Goal: Task Accomplishment & Management: Manage account settings

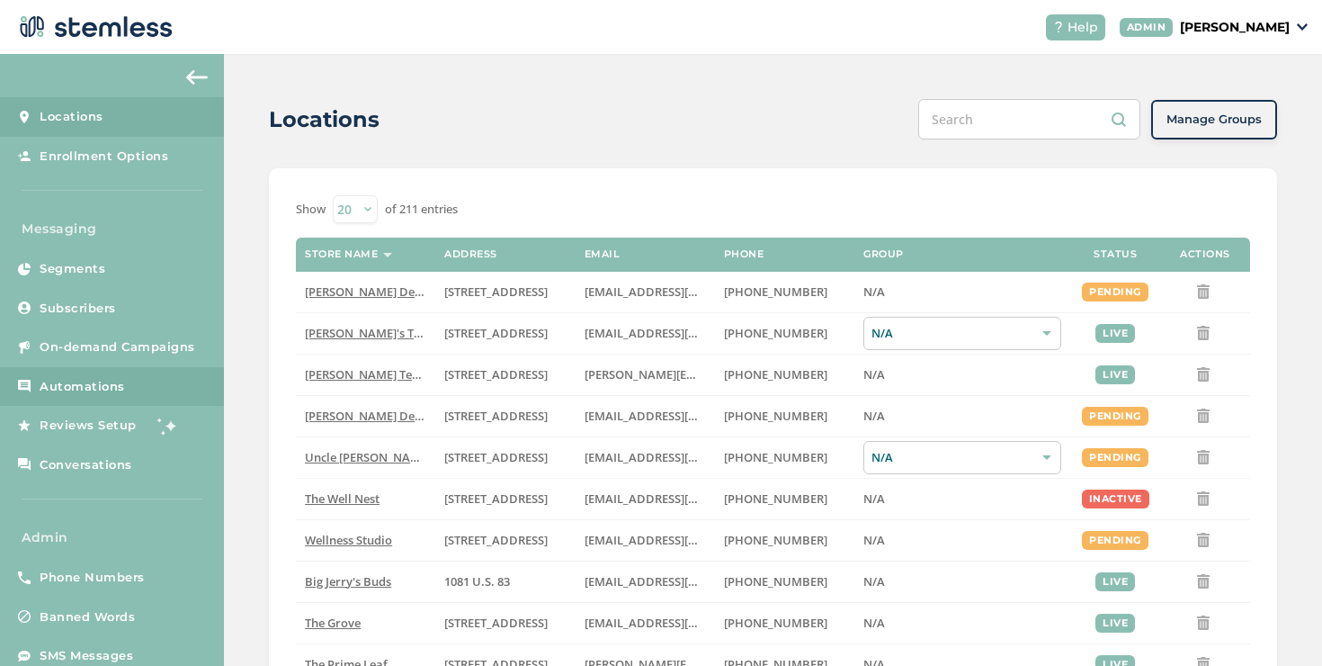
click at [86, 375] on link "Automations" at bounding box center [112, 387] width 224 height 40
click at [91, 328] on link "On-demand Campaigns" at bounding box center [112, 347] width 224 height 40
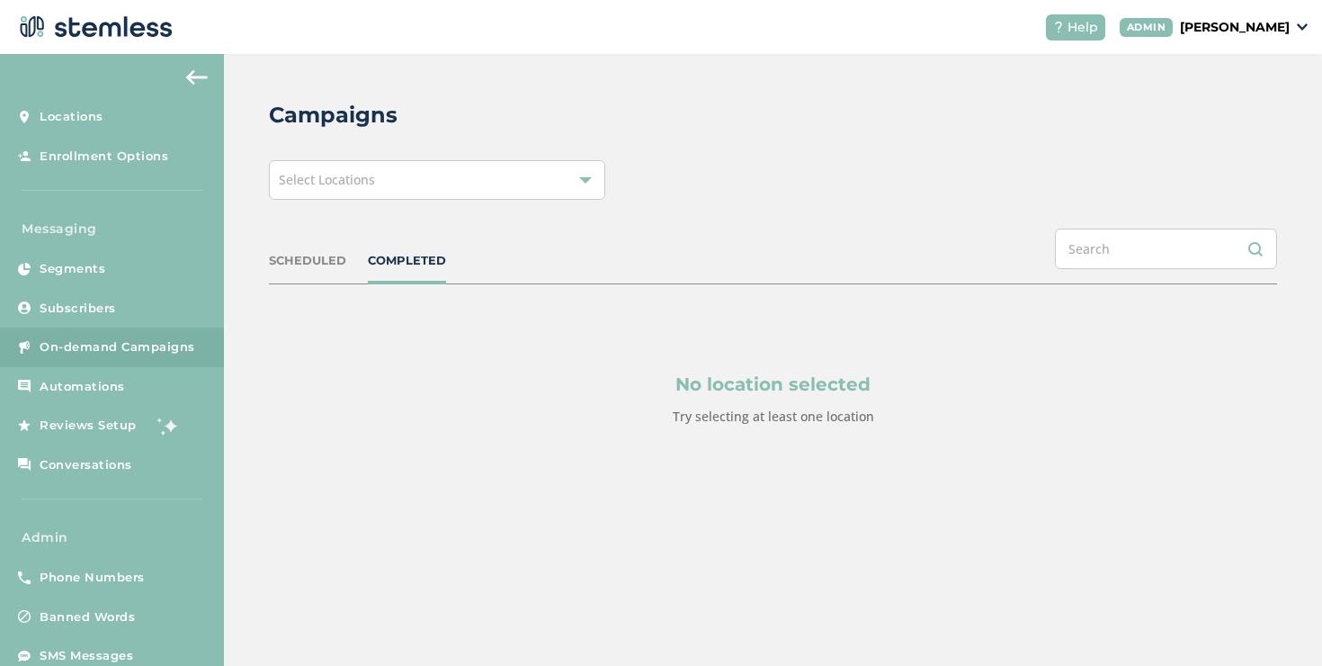
click at [483, 183] on div "Select Locations" at bounding box center [437, 180] width 336 height 40
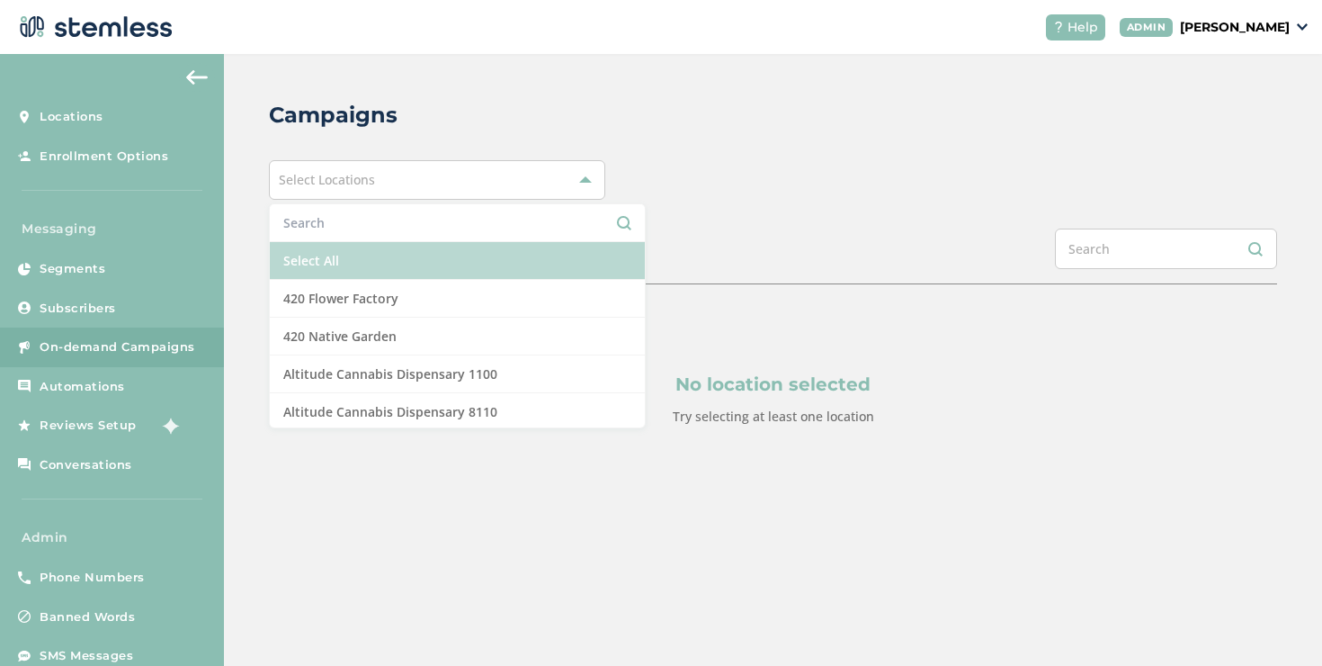
click at [358, 253] on li "Select All" at bounding box center [457, 261] width 375 height 38
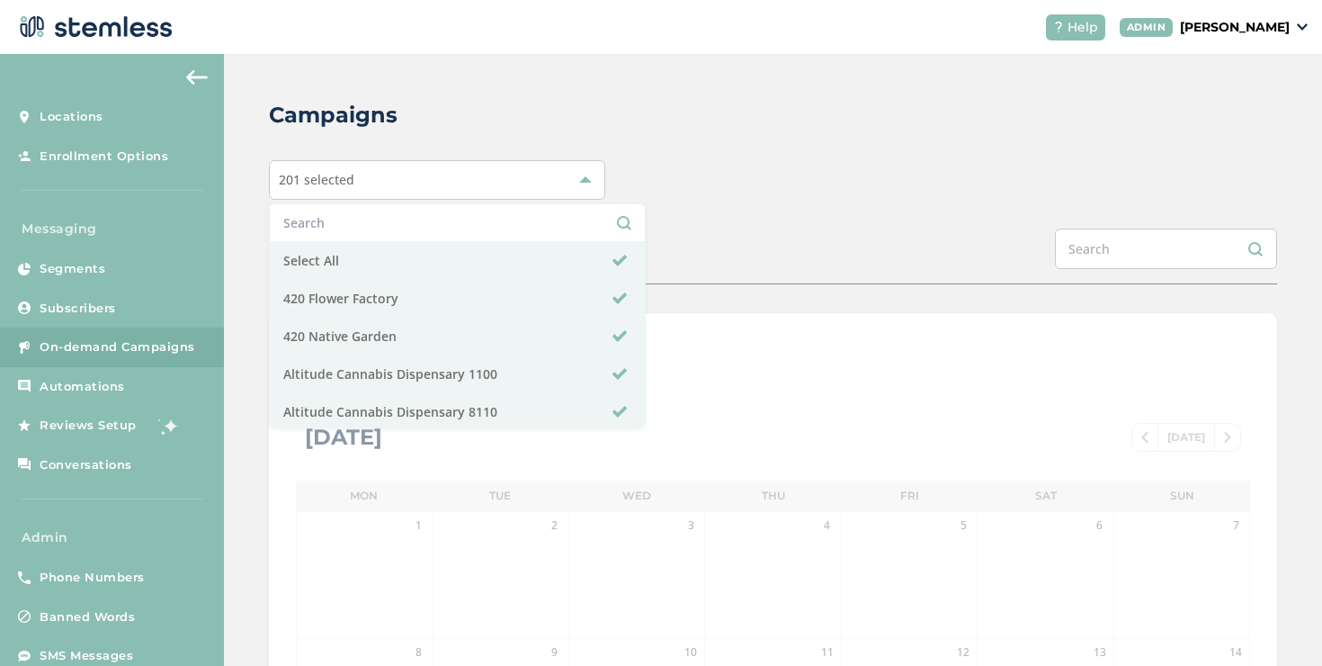
click at [816, 211] on div "Campaigns 201 selected Select All 420 Flower Factory 420 Native Garden Altitude…" at bounding box center [773, 636] width 1098 height 1164
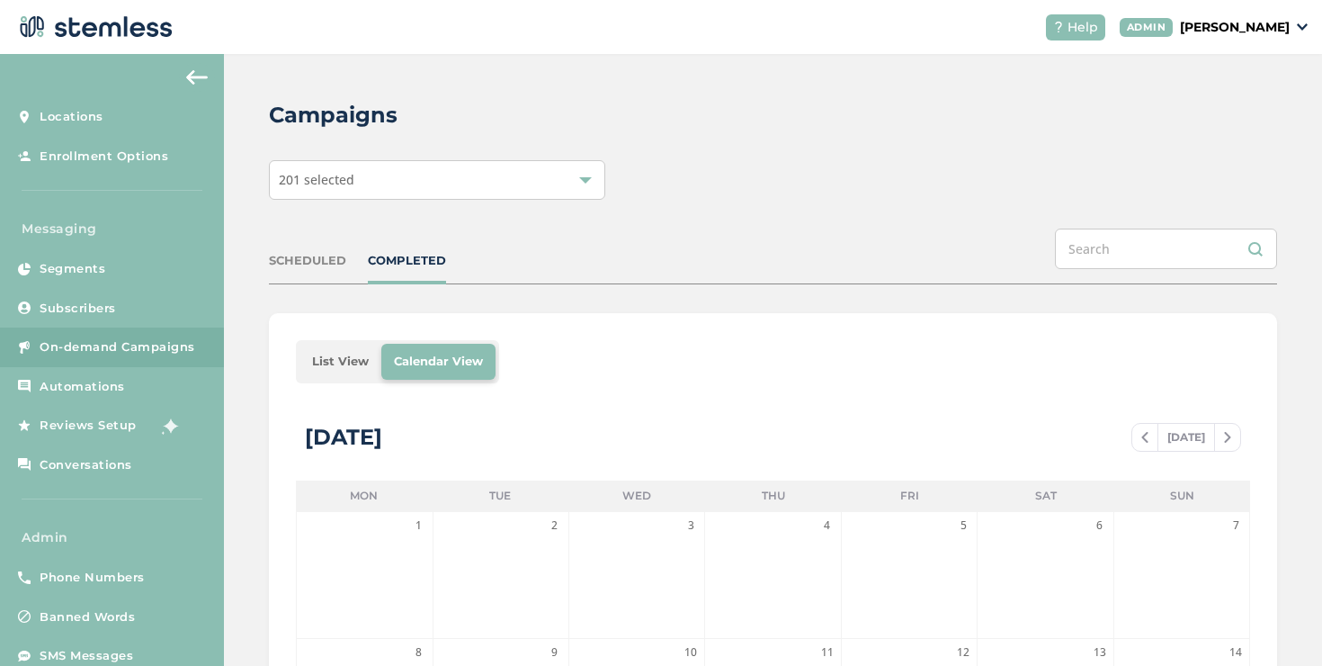
click at [344, 358] on li "List View" at bounding box center [341, 362] width 82 height 36
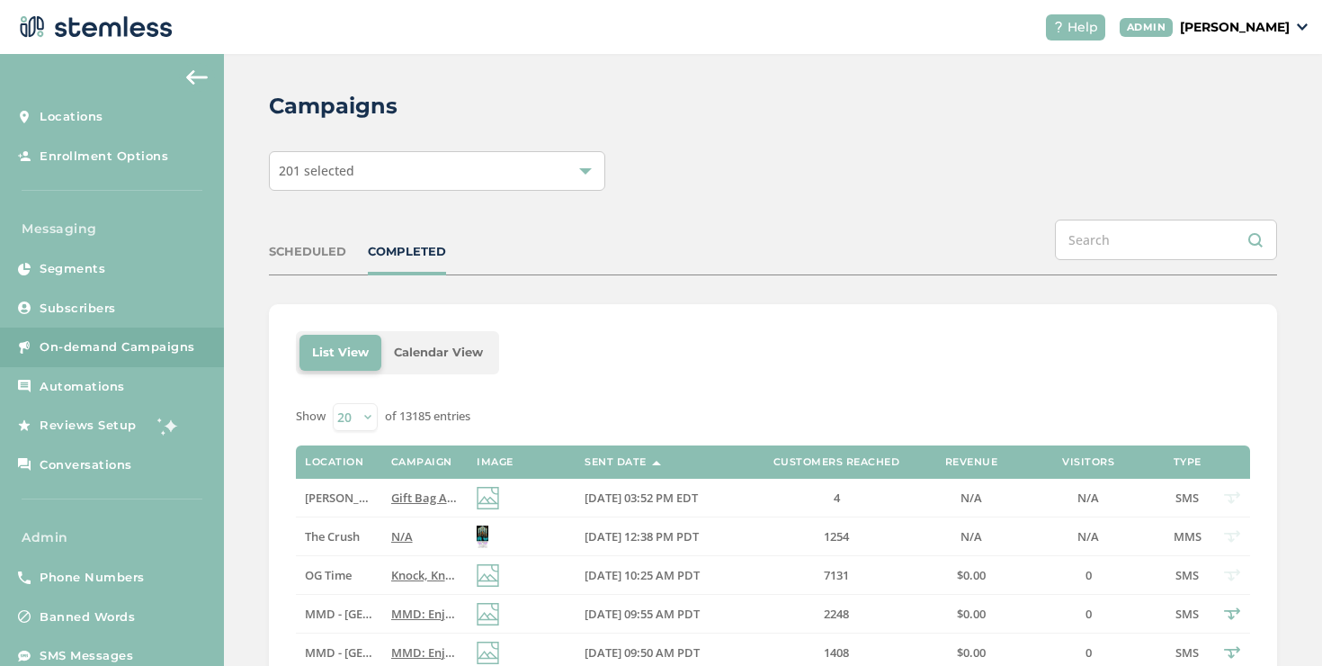
scroll to position [224, 0]
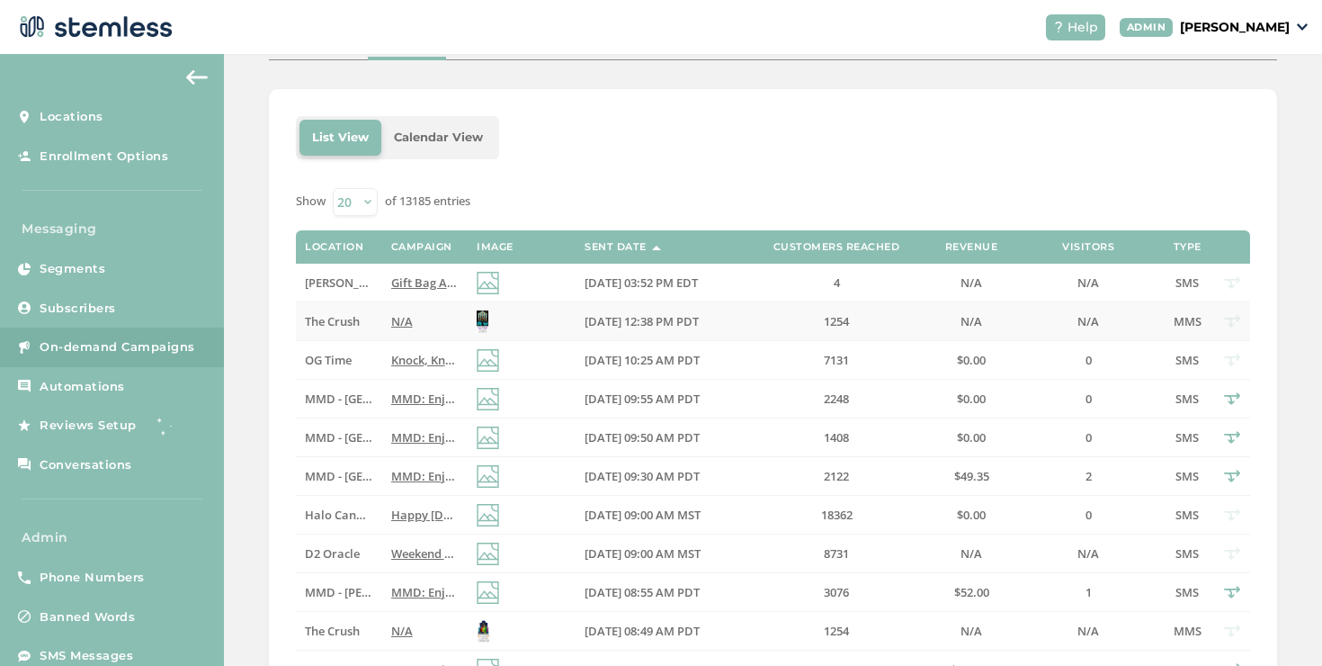
click at [432, 324] on label "N/A" at bounding box center [424, 321] width 67 height 15
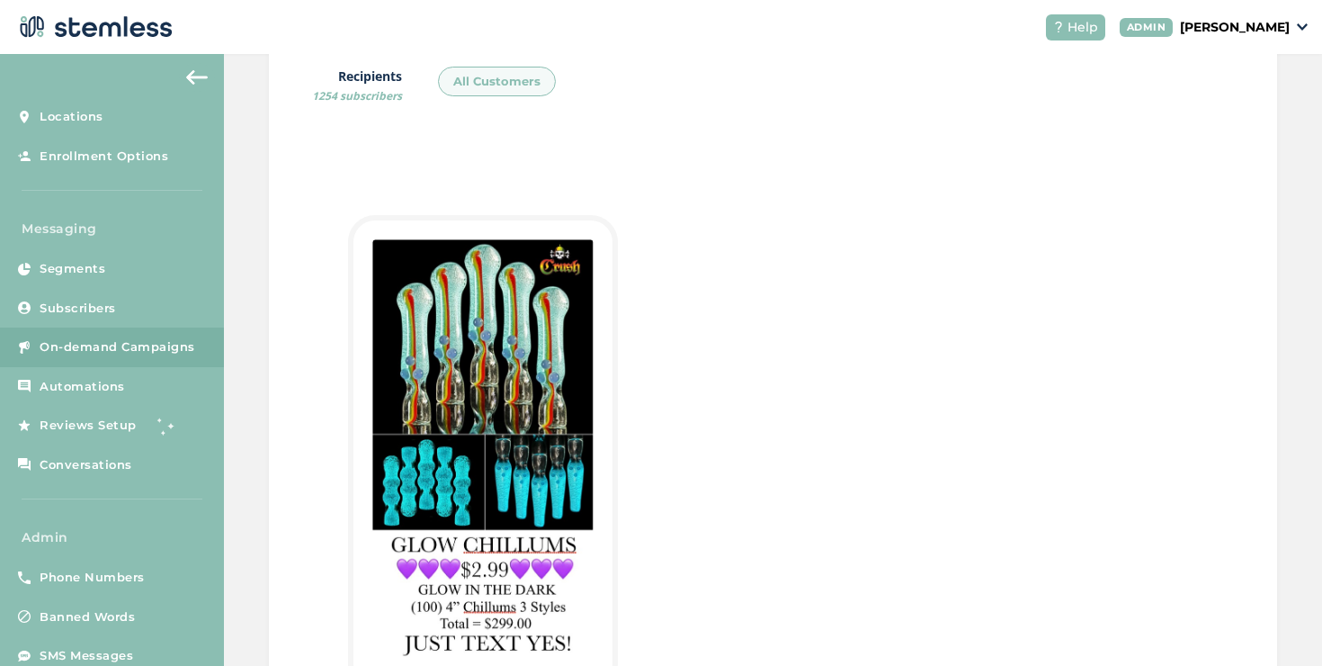
scroll to position [406, 0]
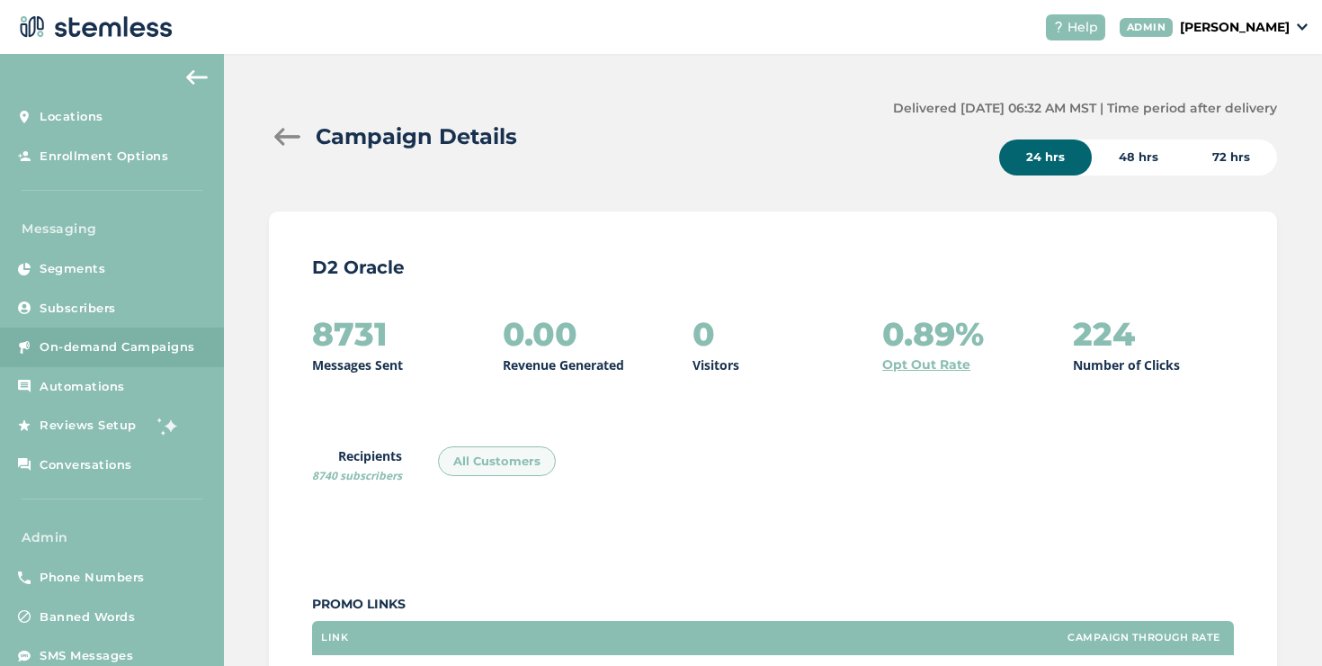
scroll to position [934, 0]
